Goal: Transaction & Acquisition: Purchase product/service

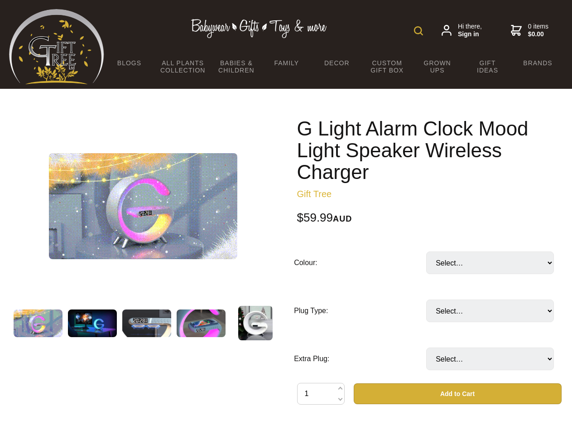
click at [419, 31] on img at bounding box center [418, 30] width 9 height 9
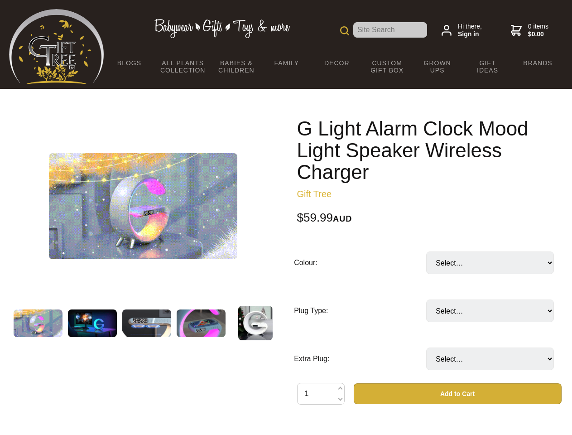
click at [143, 206] on img at bounding box center [143, 206] width 189 height 106
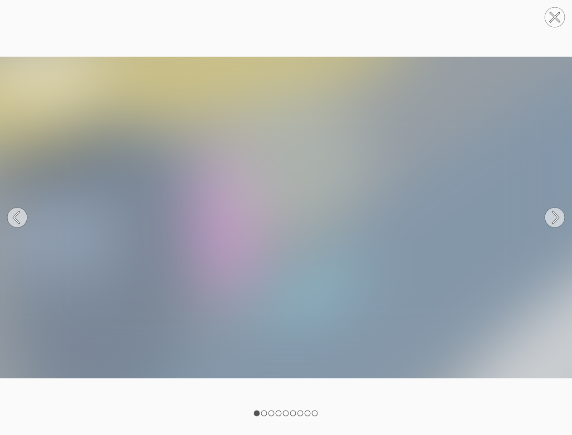
click at [430, 322] on img at bounding box center [286, 218] width 572 height 348
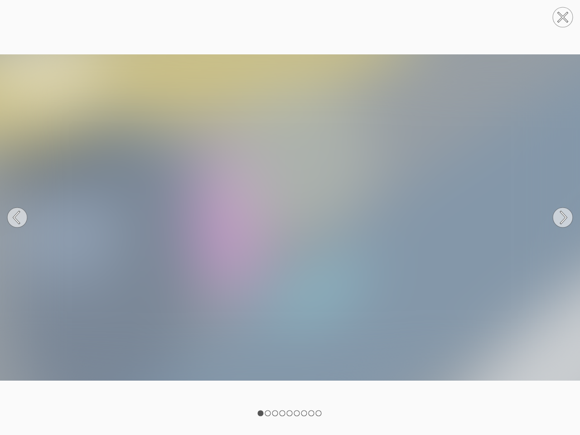
click at [458, 394] on div at bounding box center [290, 217] width 580 height 435
